Goal: Go to known website: Access a specific website the user already knows

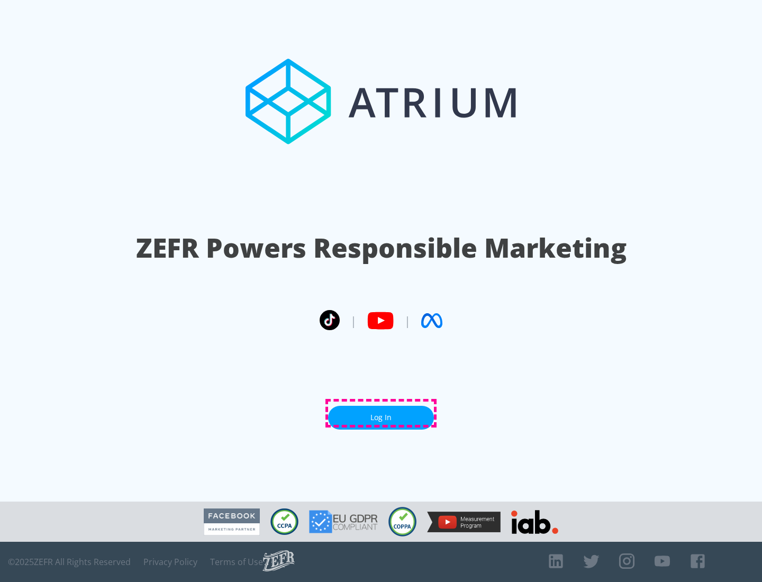
click at [381, 413] on link "Log In" at bounding box center [381, 418] width 106 height 24
